Goal: Transaction & Acquisition: Purchase product/service

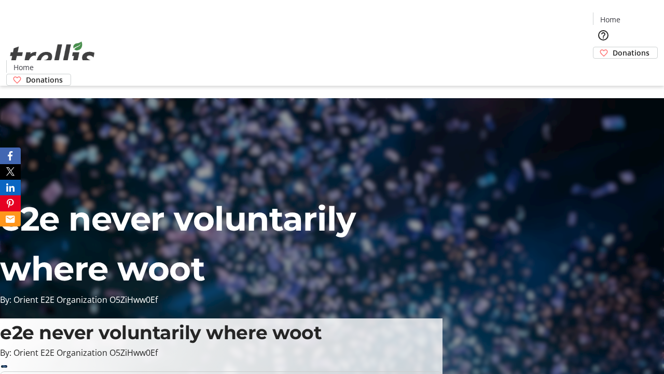
click at [613, 47] on span "Donations" at bounding box center [631, 52] width 37 height 11
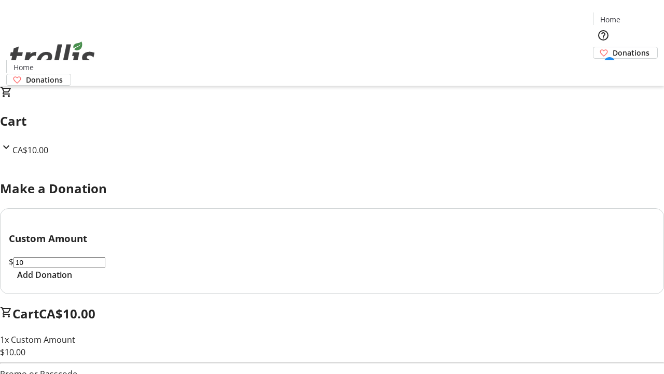
select select "CA"
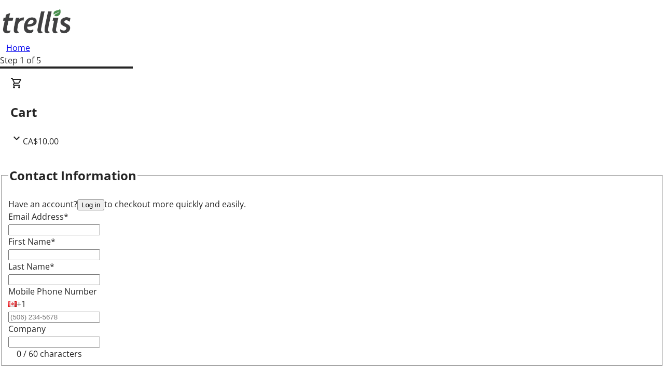
click at [104, 199] on button "Log in" at bounding box center [90, 204] width 27 height 11
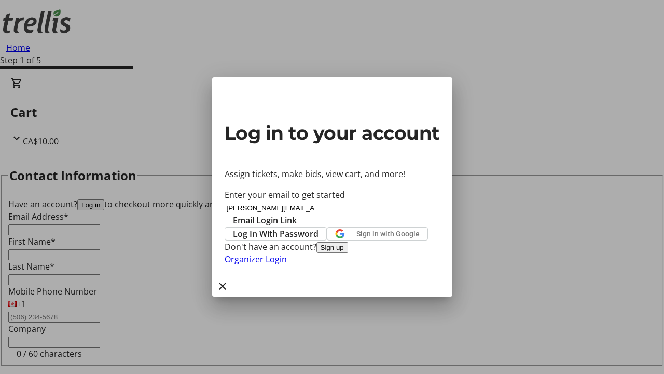
type input "[PERSON_NAME][EMAIL_ADDRESS][DOMAIN_NAME]"
click at [297, 214] on span "Email Login Link" at bounding box center [265, 220] width 64 height 12
